Goal: Task Accomplishment & Management: Use online tool/utility

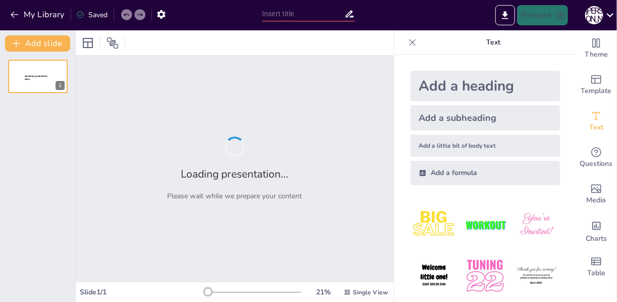
type input "Регион Венето"
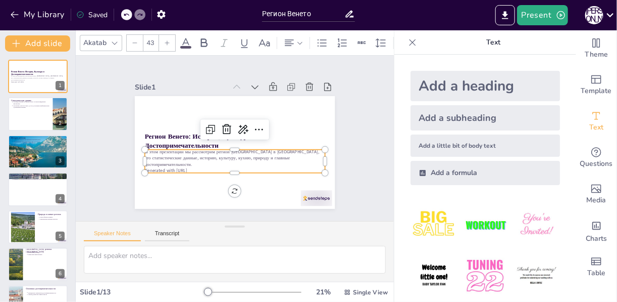
click at [194, 162] on p "Generated with [URL]" at bounding box center [221, 167] width 167 height 79
click at [194, 162] on p "Generated with [URL]" at bounding box center [206, 154] width 95 height 159
click at [36, 117] on div at bounding box center [38, 114] width 61 height 34
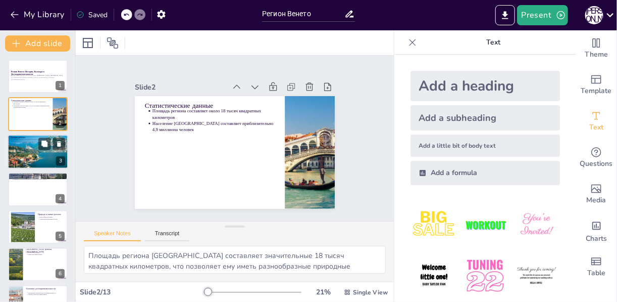
click at [39, 153] on div at bounding box center [38, 151] width 61 height 45
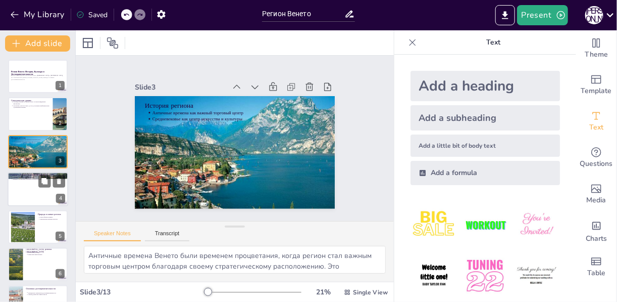
click at [37, 202] on div at bounding box center [38, 189] width 61 height 34
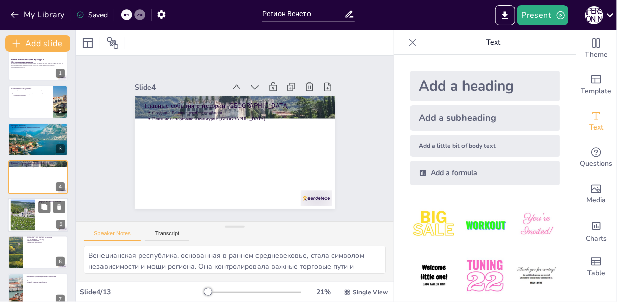
click at [35, 221] on div at bounding box center [38, 215] width 61 height 34
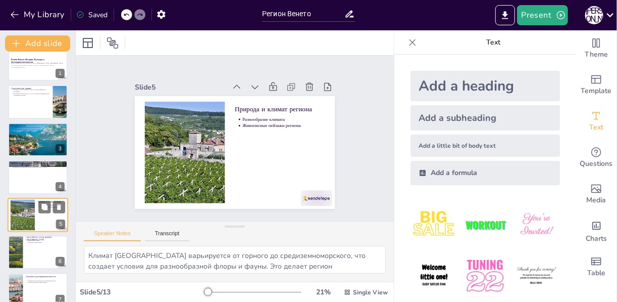
scroll to position [50, 0]
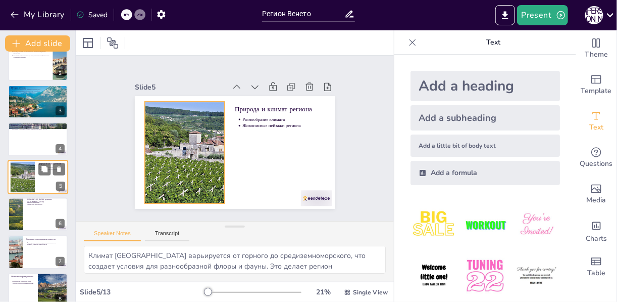
click at [27, 173] on div at bounding box center [22, 176] width 49 height 31
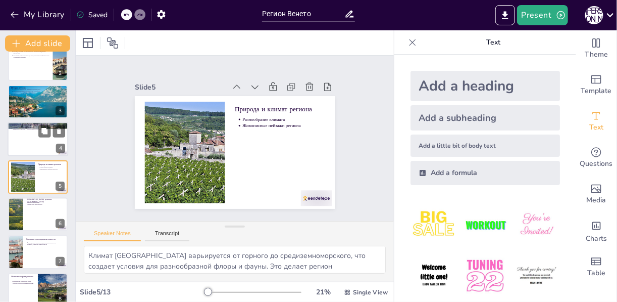
click at [28, 132] on div at bounding box center [38, 139] width 61 height 34
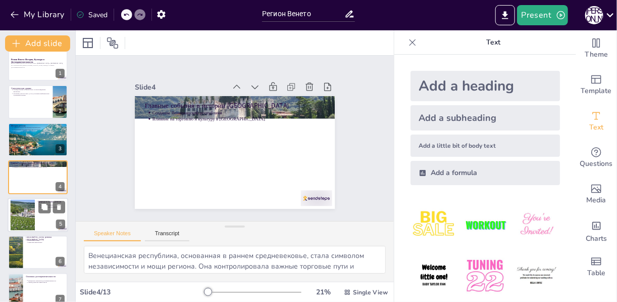
click at [30, 218] on div at bounding box center [22, 214] width 49 height 31
type textarea "Климат [GEOGRAPHIC_DATA] варьируется от горного до средиземноморского, что созд…"
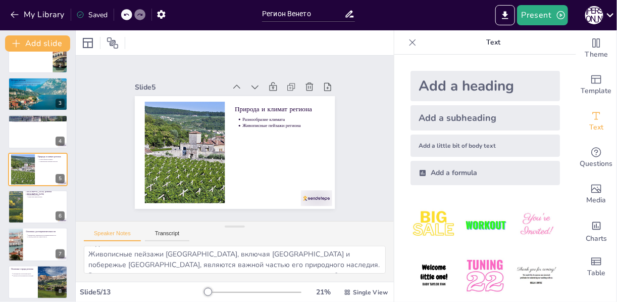
scroll to position [0, 0]
click at [170, 230] on button "Transcript" at bounding box center [167, 235] width 45 height 11
click at [126, 233] on button "Speaker Notes" at bounding box center [112, 235] width 57 height 11
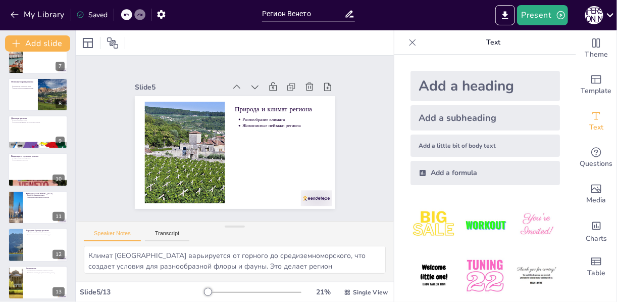
scroll to position [251, 0]
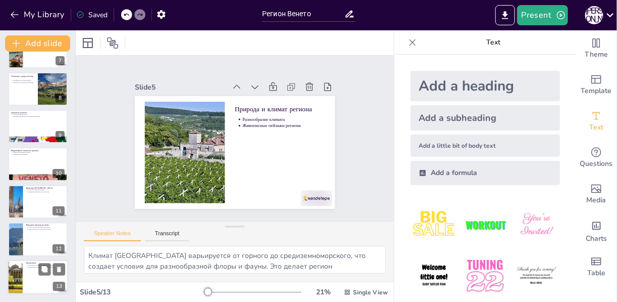
click at [35, 275] on div at bounding box center [38, 277] width 61 height 34
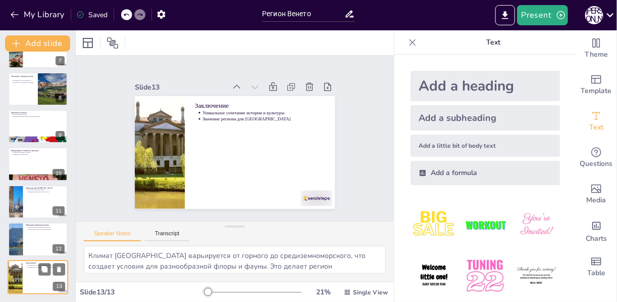
type textarea "Уникальное сочетание истории и культуры делает Венето привлекательным для изуче…"
